Goal: Navigation & Orientation: Find specific page/section

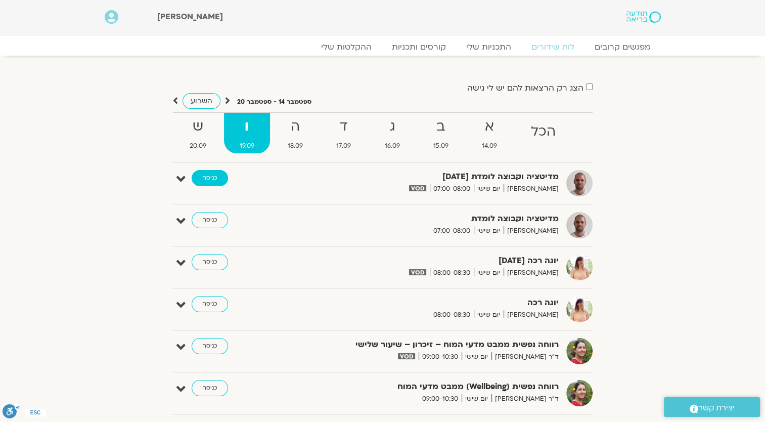
click at [200, 183] on link "כניסה" at bounding box center [210, 178] width 36 height 16
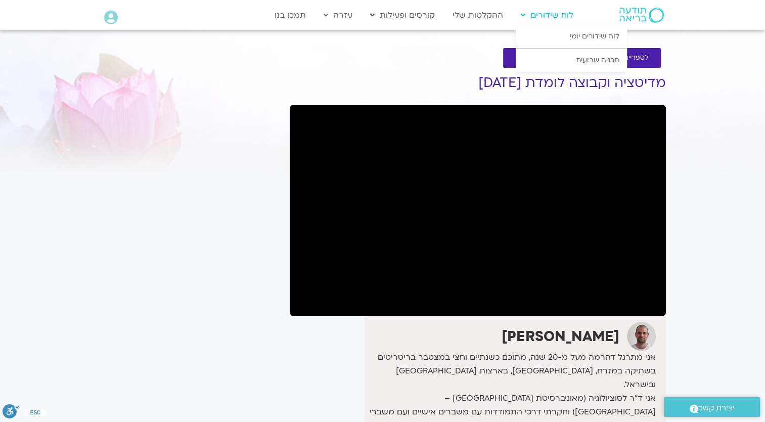
click at [543, 21] on link "לוח שידורים" at bounding box center [547, 15] width 63 height 19
click at [575, 27] on link "לוח שידורים יומי" at bounding box center [571, 36] width 111 height 23
